Goal: Task Accomplishment & Management: Manage account settings

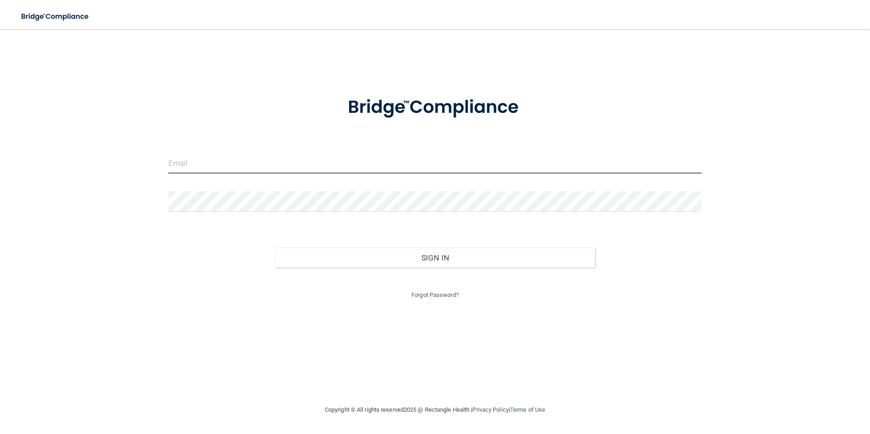
click at [199, 158] on input "email" at bounding box center [435, 163] width 534 height 20
type input "[EMAIL_ADDRESS][DOMAIN_NAME]"
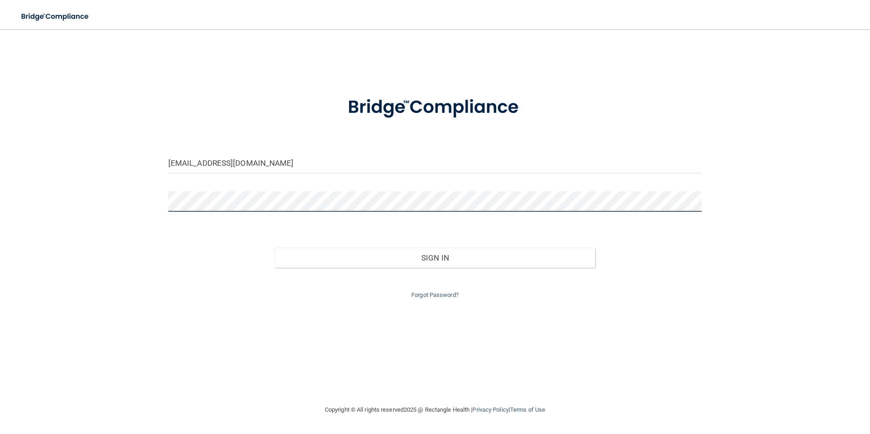
click at [275, 247] on button "Sign In" at bounding box center [435, 257] width 320 height 20
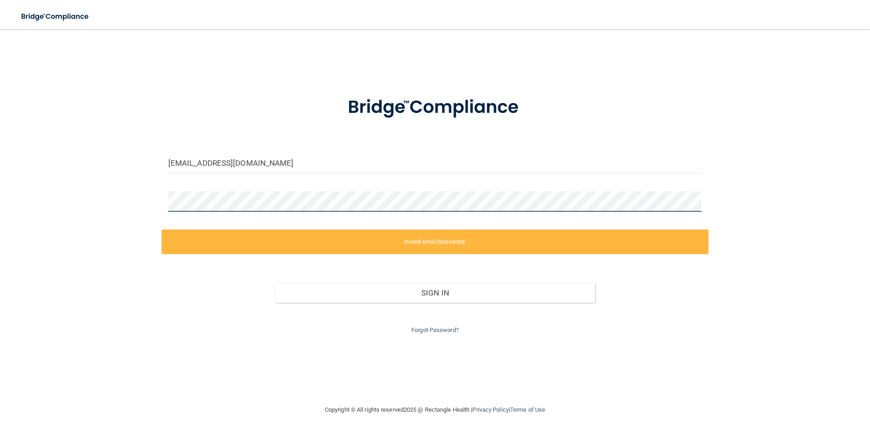
click at [111, 209] on div "[EMAIL_ADDRESS][DOMAIN_NAME] Invalid email/password. You don't have permission …" at bounding box center [434, 216] width 833 height 357
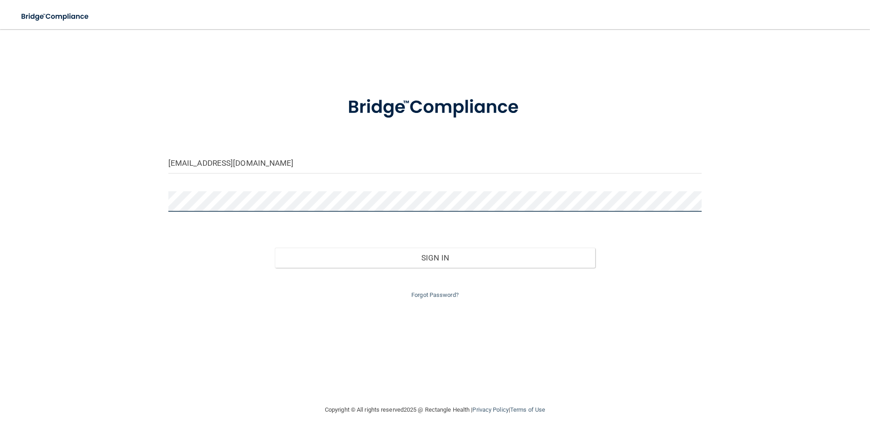
click at [275, 247] on button "Sign In" at bounding box center [435, 257] width 320 height 20
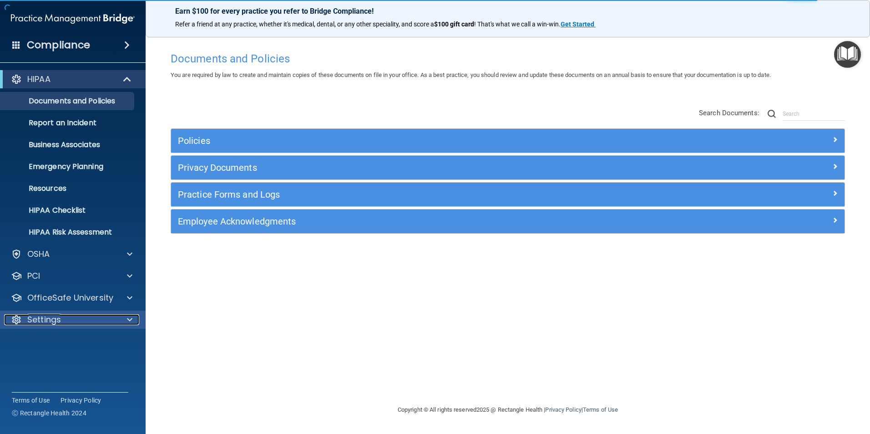
click at [60, 320] on p "Settings" at bounding box center [44, 319] width 34 height 11
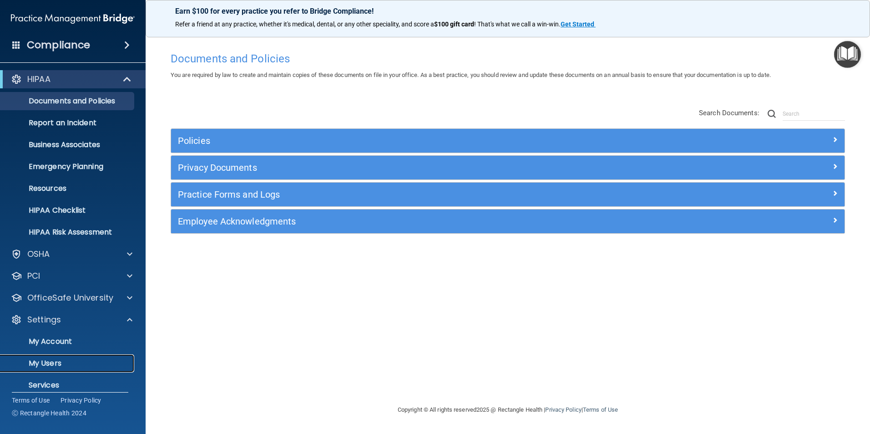
click at [49, 367] on p "My Users" at bounding box center [68, 362] width 124 height 9
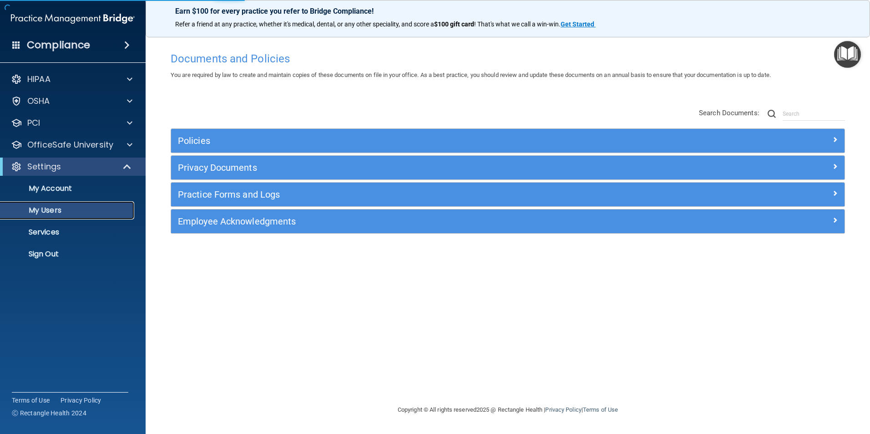
select select "20"
